Goal: Book appointment/travel/reservation

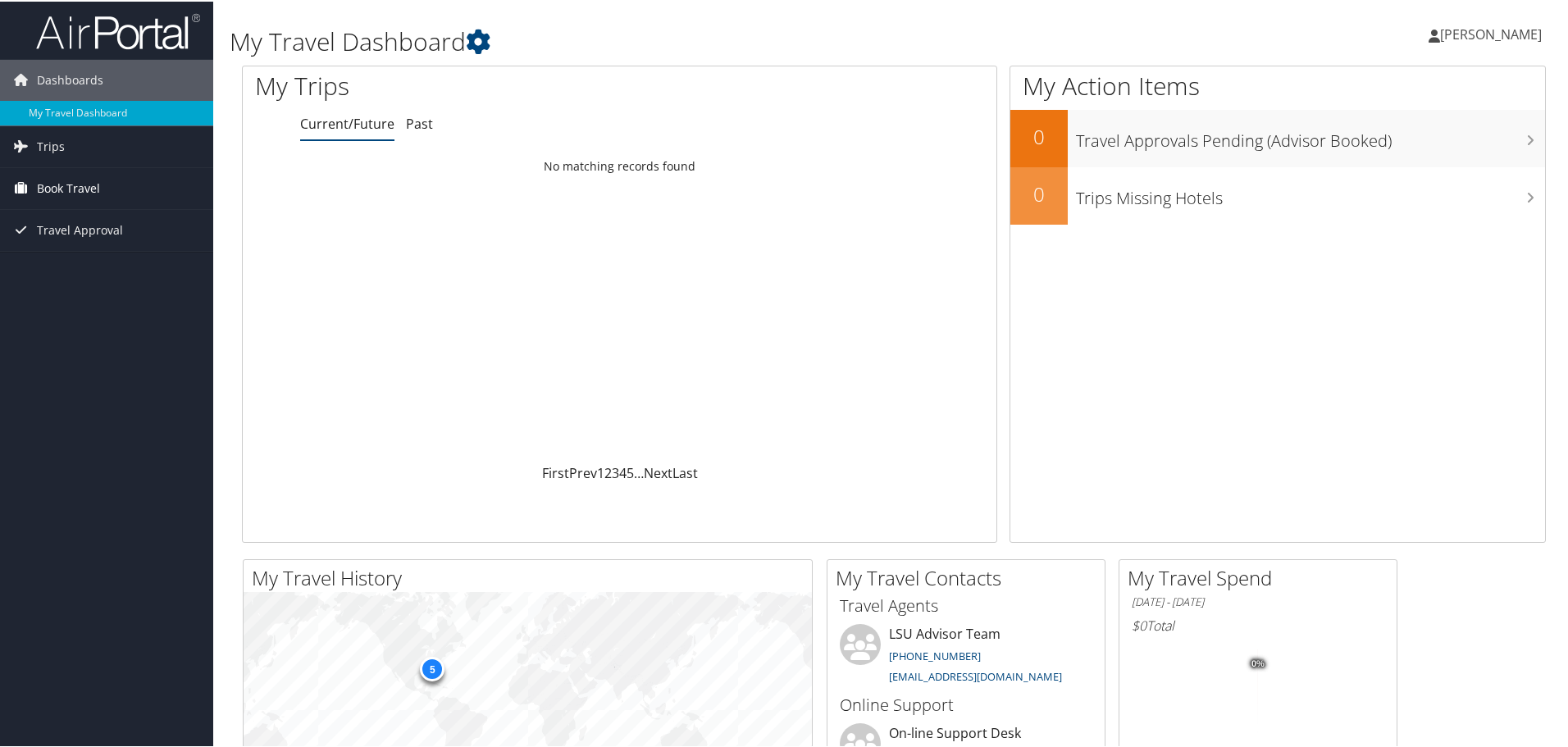
click at [80, 187] on span "Book Travel" at bounding box center [68, 187] width 63 height 41
click at [80, 242] on link "Book/Manage Online Trips" at bounding box center [107, 244] width 214 height 25
